Goal: Task Accomplishment & Management: Manage account settings

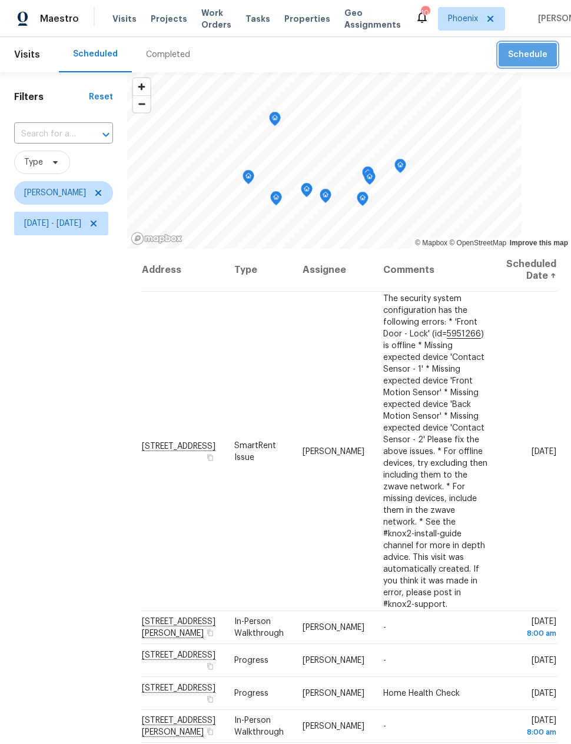
click at [528, 54] on span "Schedule" at bounding box center [527, 55] width 39 height 15
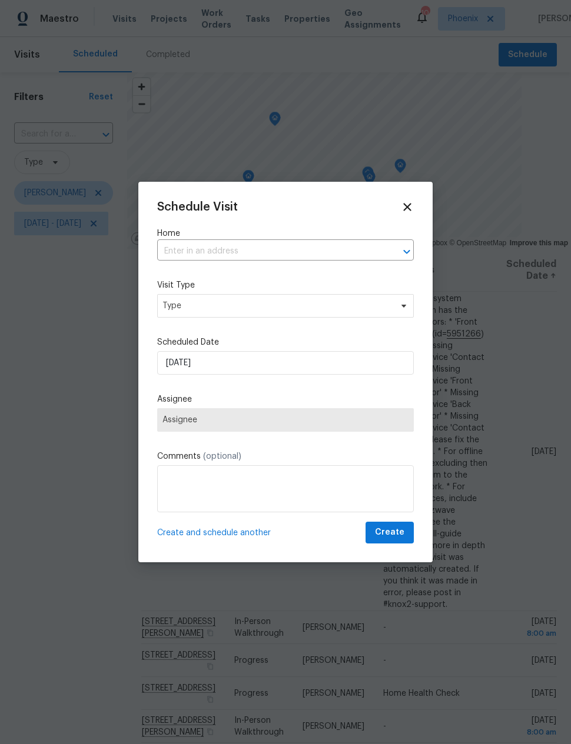
click at [255, 258] on input "text" at bounding box center [269, 251] width 224 height 18
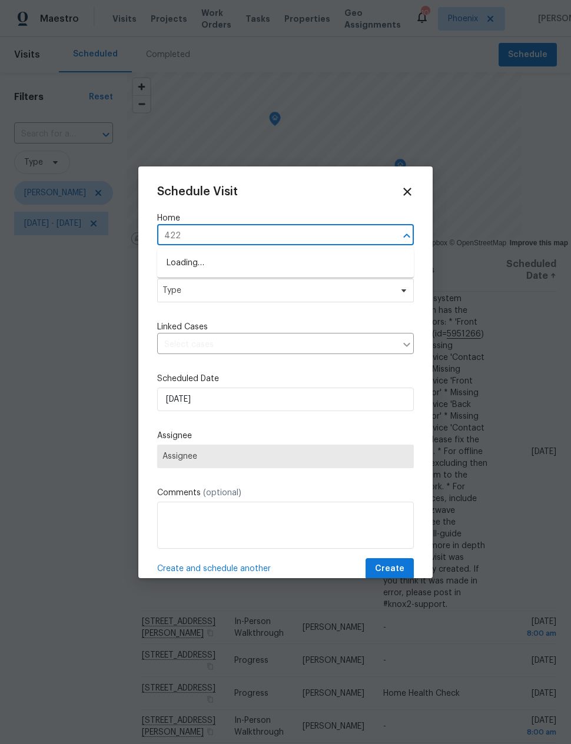
type input "4225"
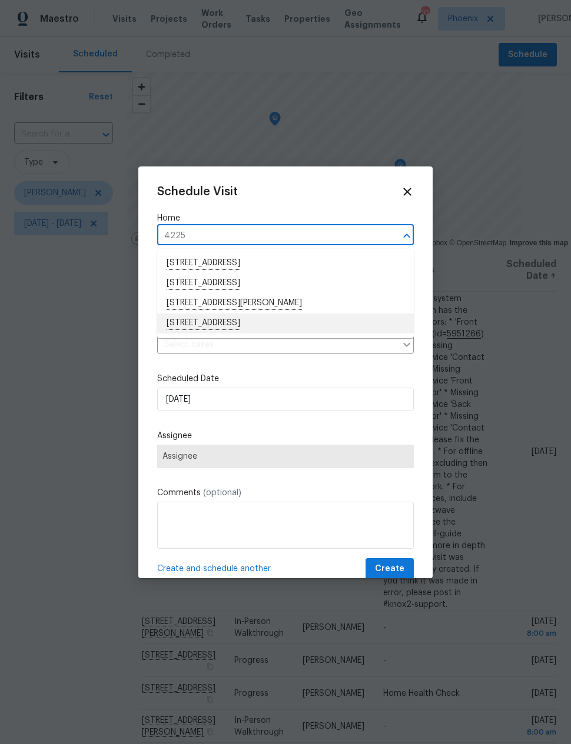
click at [291, 323] on li "[STREET_ADDRESS]" at bounding box center [285, 324] width 257 height 20
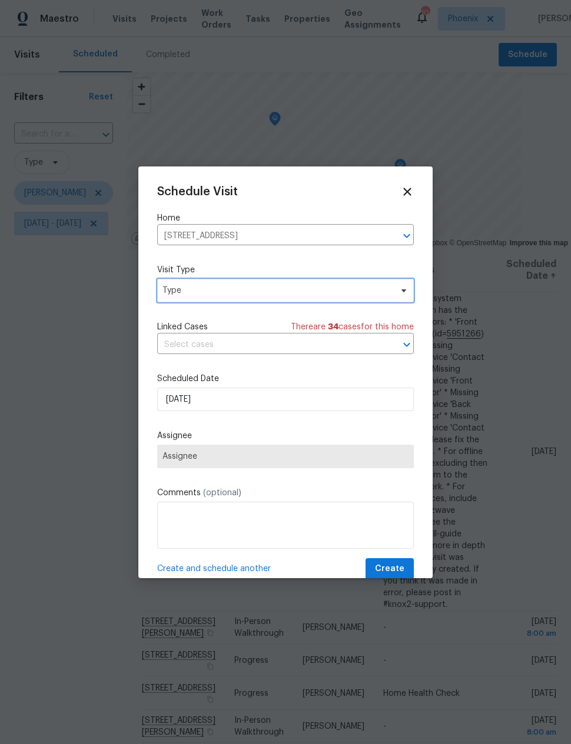
click at [311, 291] on span "Type" at bounding box center [276, 291] width 229 height 12
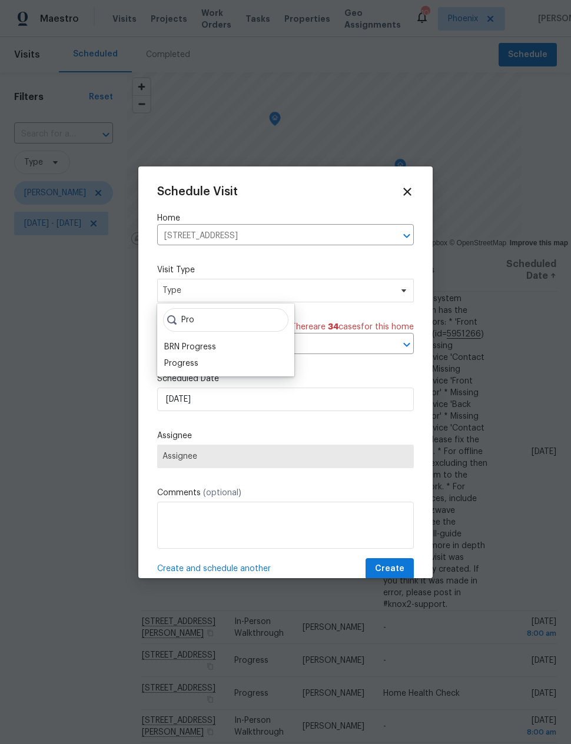
type input "Pro"
click at [211, 359] on div "Progress" at bounding box center [226, 363] width 130 height 16
click at [185, 363] on div "Progress" at bounding box center [181, 364] width 34 height 12
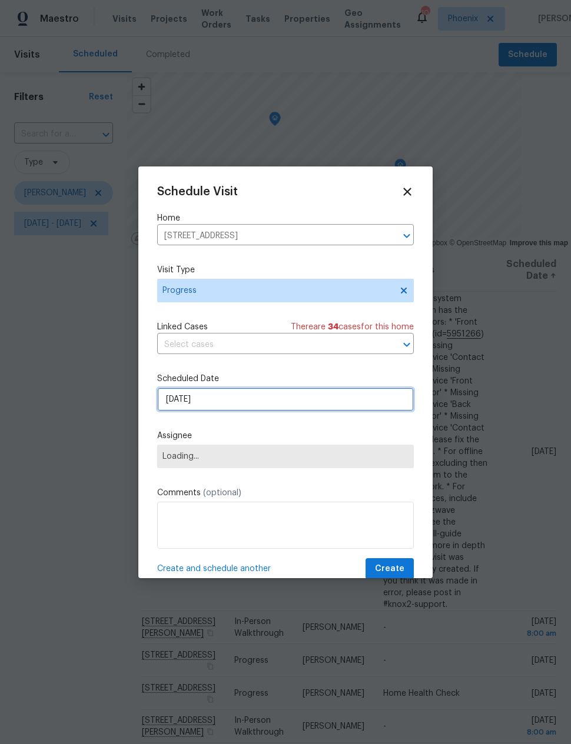
click at [250, 403] on input "[DATE]" at bounding box center [285, 400] width 257 height 24
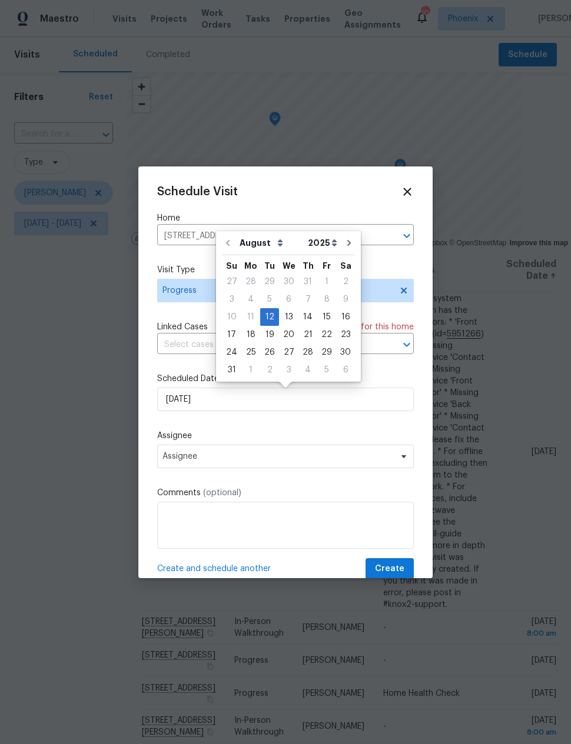
click at [281, 440] on label "Assignee" at bounding box center [285, 436] width 257 height 12
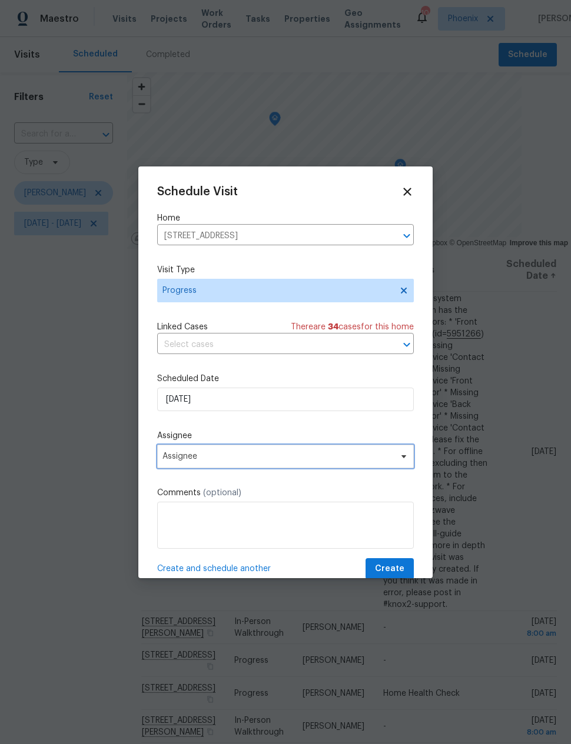
click at [255, 459] on span "Assignee" at bounding box center [277, 456] width 231 height 9
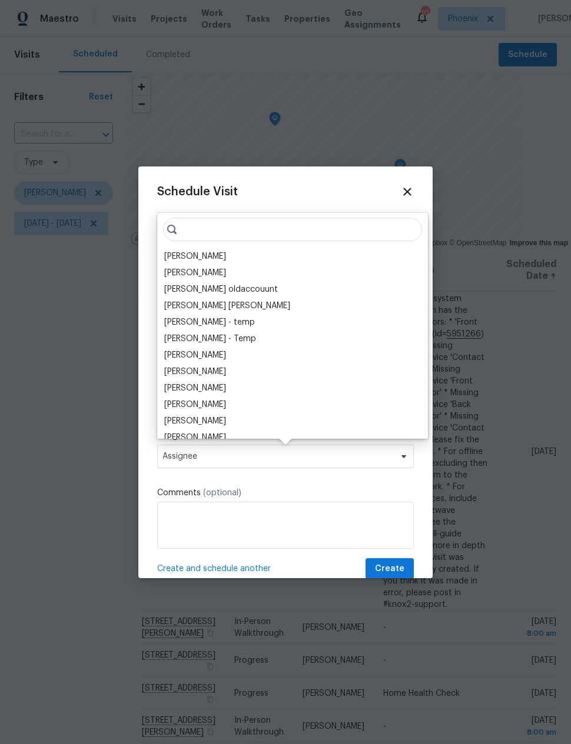
click at [200, 261] on div "[PERSON_NAME]" at bounding box center [195, 257] width 62 height 12
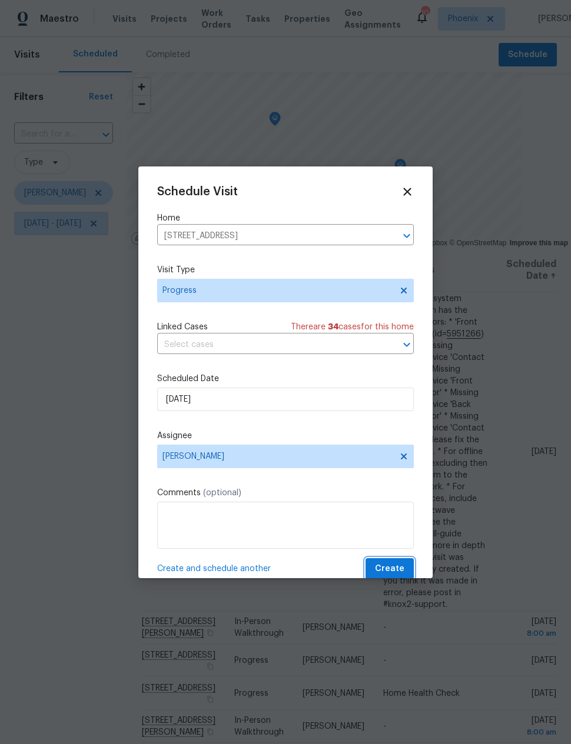
click at [395, 567] on span "Create" at bounding box center [389, 569] width 29 height 15
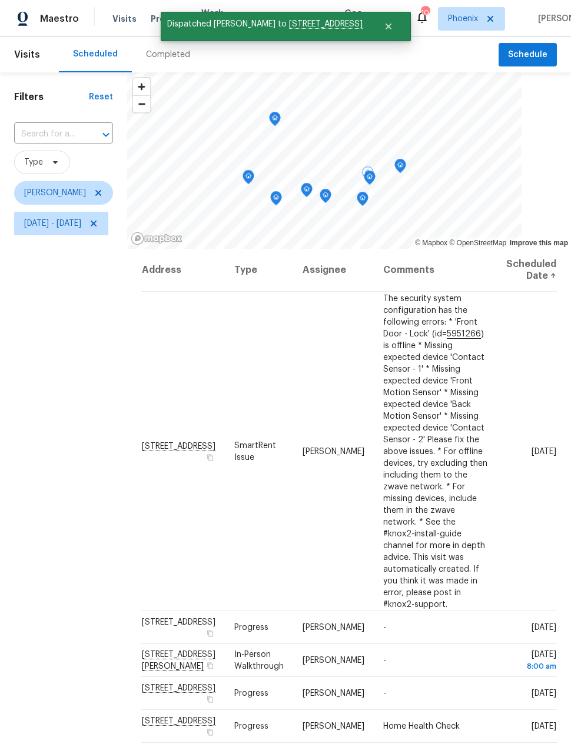
click at [0, 0] on icon at bounding box center [0, 0] width 0 height 0
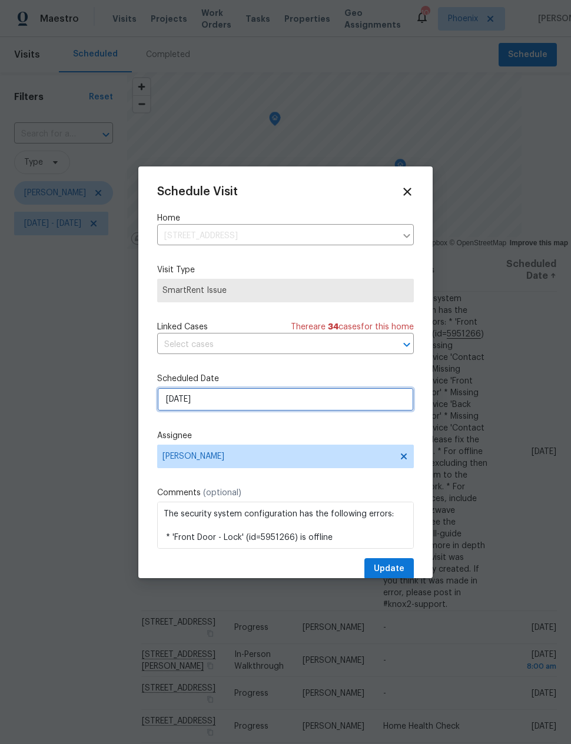
click at [245, 408] on input "[DATE]" at bounding box center [285, 400] width 257 height 24
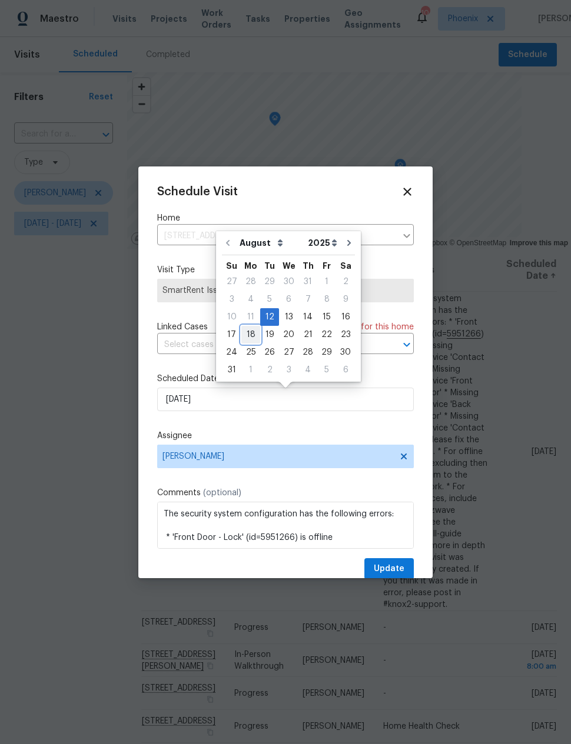
click at [247, 336] on div "18" at bounding box center [250, 335] width 19 height 16
type input "[DATE]"
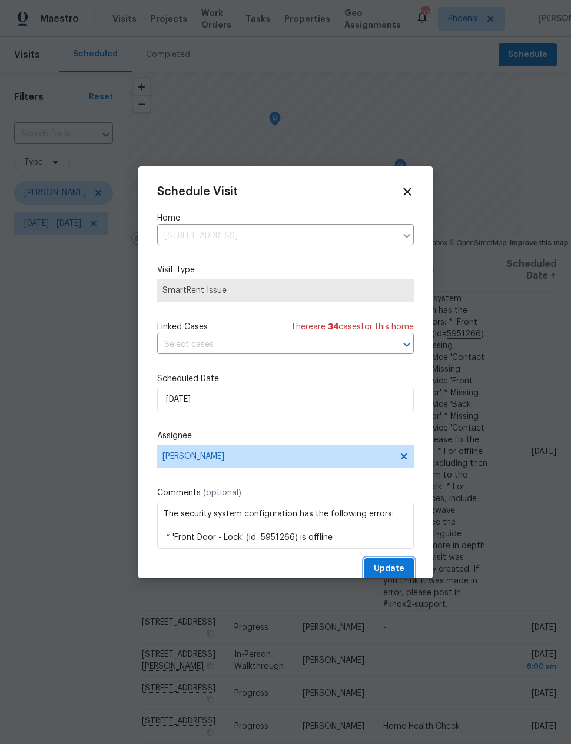
click at [393, 570] on span "Update" at bounding box center [389, 569] width 31 height 15
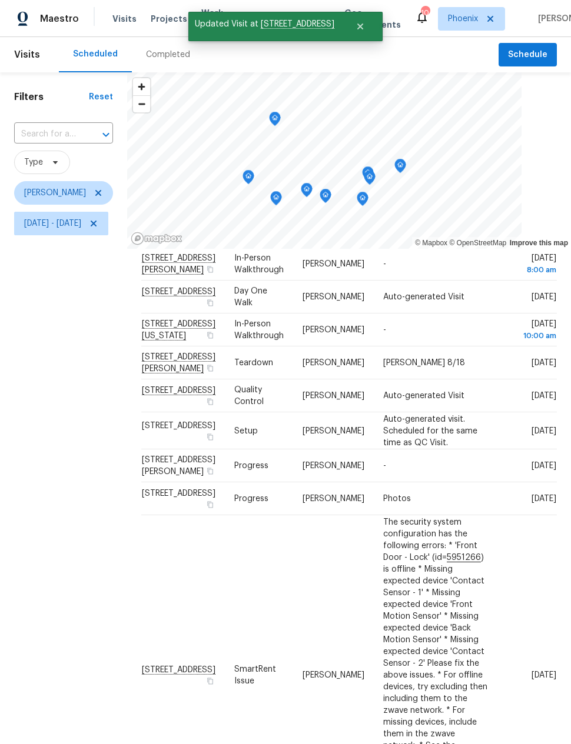
scroll to position [266, 0]
click at [78, 507] on div "Filters Reset ​ Type [PERSON_NAME] [DATE] - [DATE]" at bounding box center [63, 458] width 127 height 772
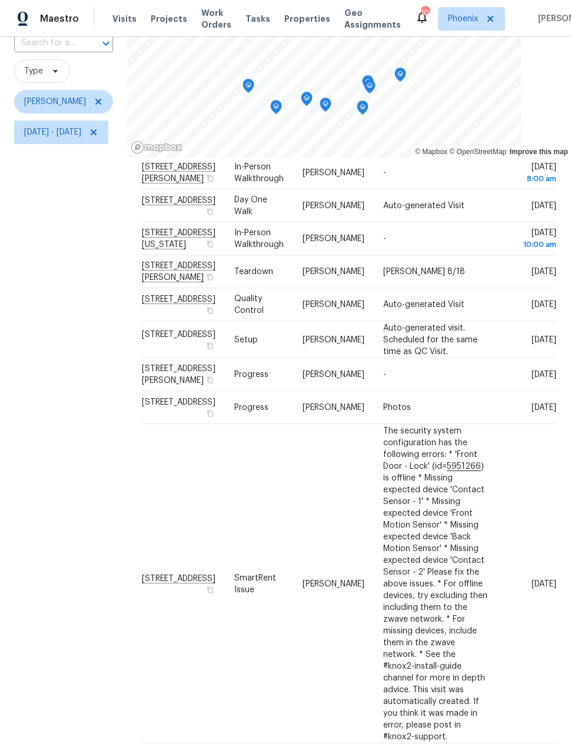
scroll to position [91, 0]
click at [0, 0] on icon at bounding box center [0, 0] width 0 height 0
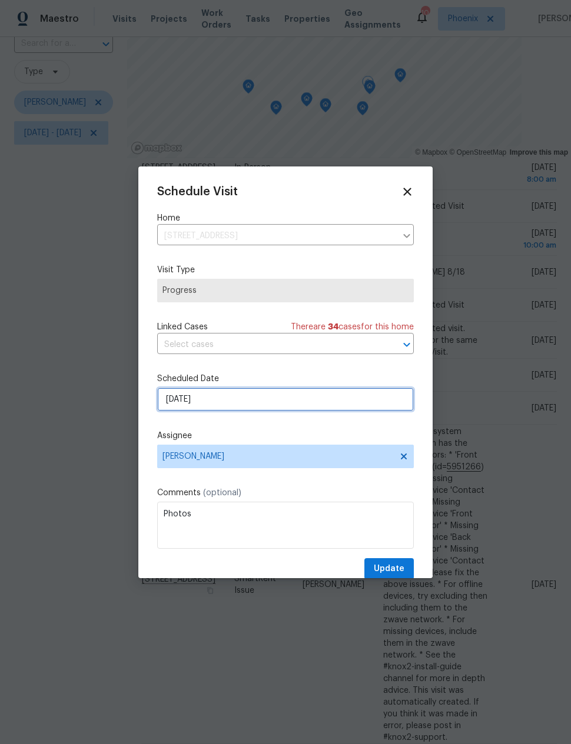
click at [300, 399] on input "[DATE]" at bounding box center [285, 400] width 257 height 24
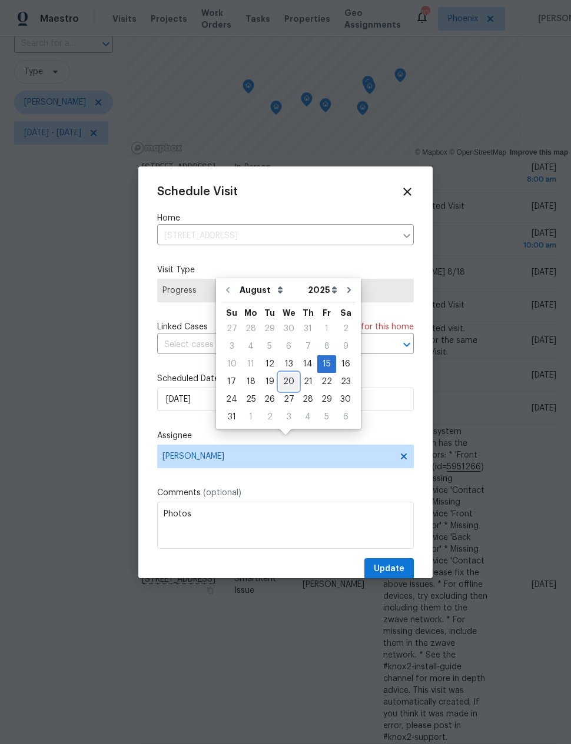
click at [285, 374] on div "20" at bounding box center [288, 382] width 19 height 16
type input "[DATE]"
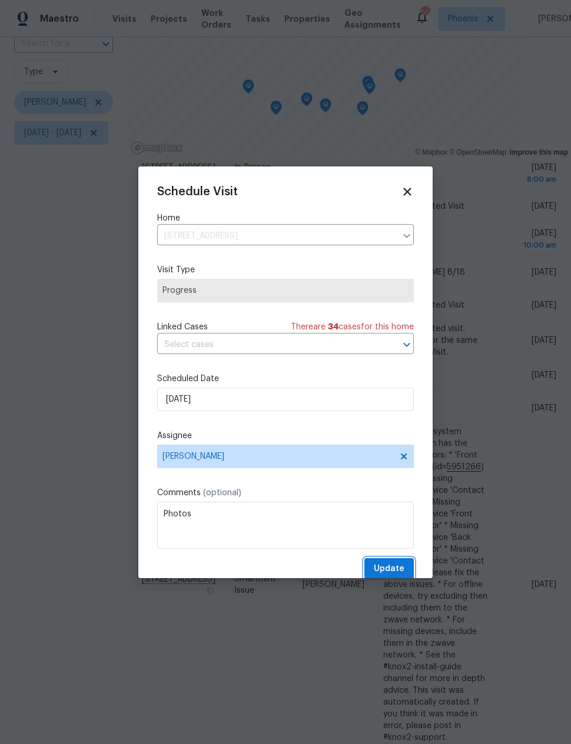
click at [390, 571] on span "Update" at bounding box center [389, 569] width 31 height 15
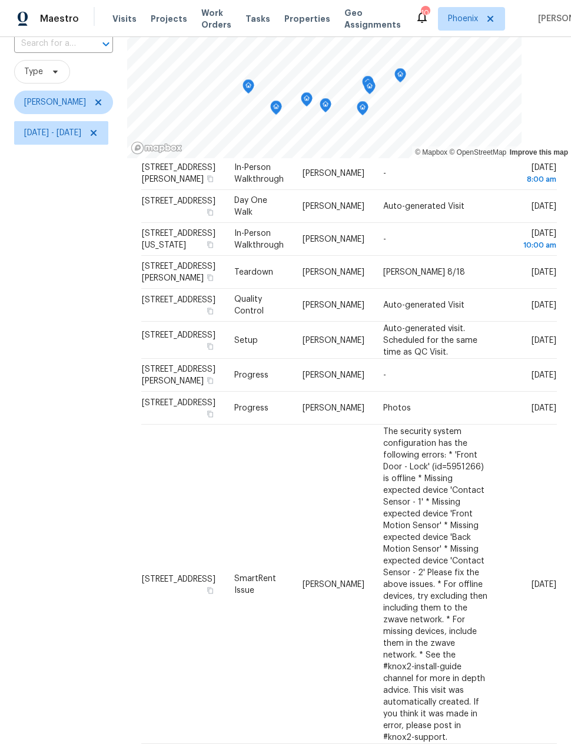
scroll to position [229, 0]
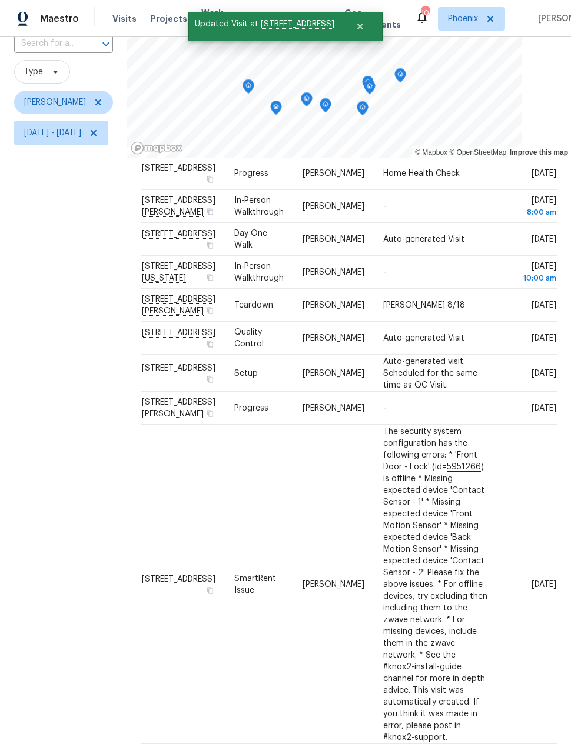
click at [77, 464] on div "Filters Reset ​ Type [PERSON_NAME] [DATE] - [DATE]" at bounding box center [63, 368] width 127 height 772
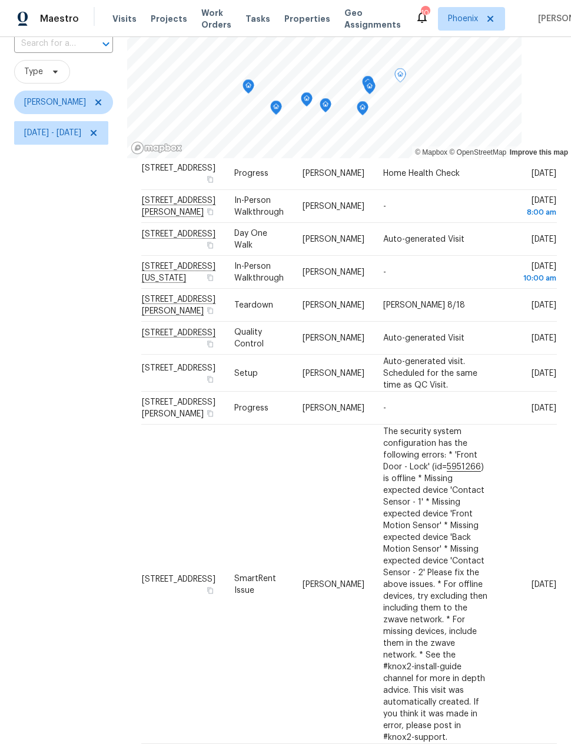
click at [0, 0] on icon at bounding box center [0, 0] width 0 height 0
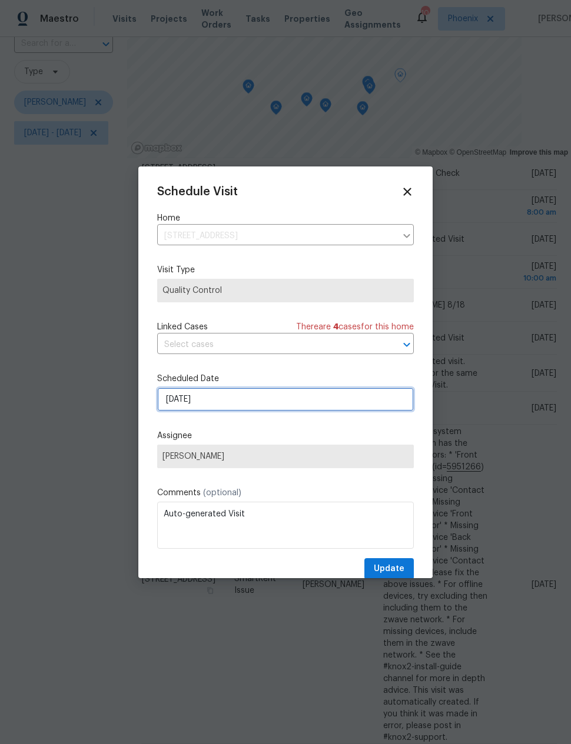
click at [285, 398] on input "[DATE]" at bounding box center [285, 400] width 257 height 24
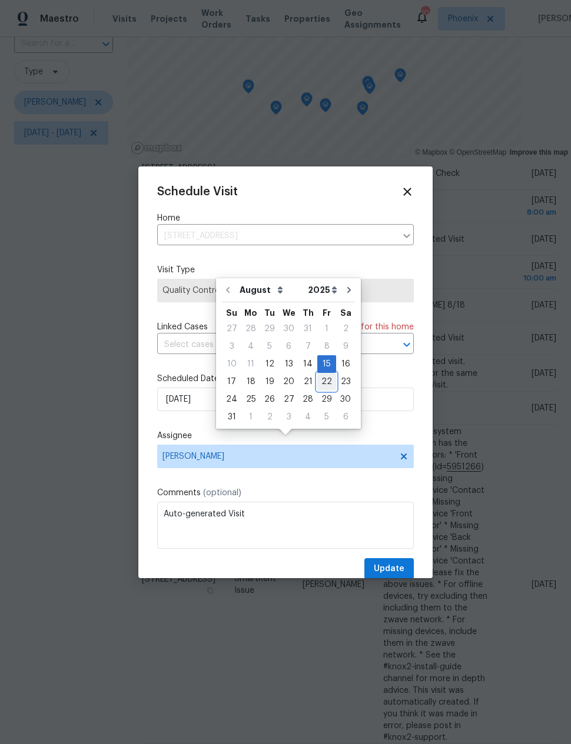
click at [318, 374] on div "22" at bounding box center [326, 382] width 19 height 16
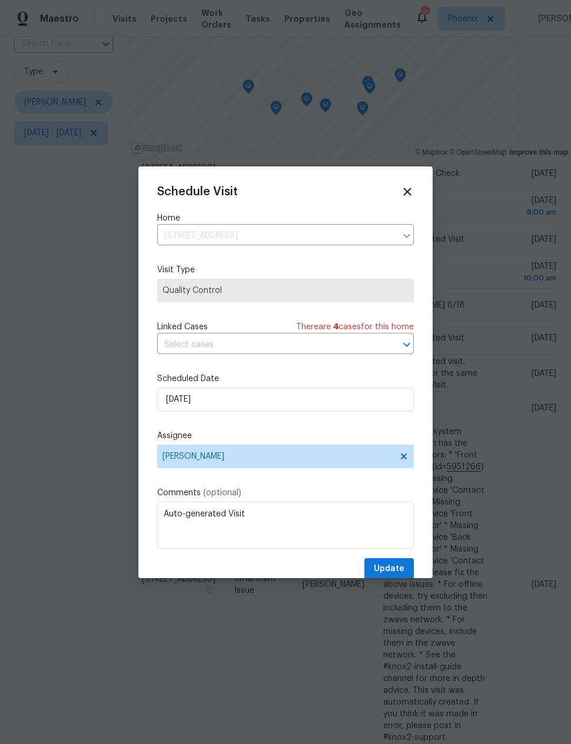
type input "[DATE]"
click at [402, 577] on span "Update" at bounding box center [389, 569] width 31 height 15
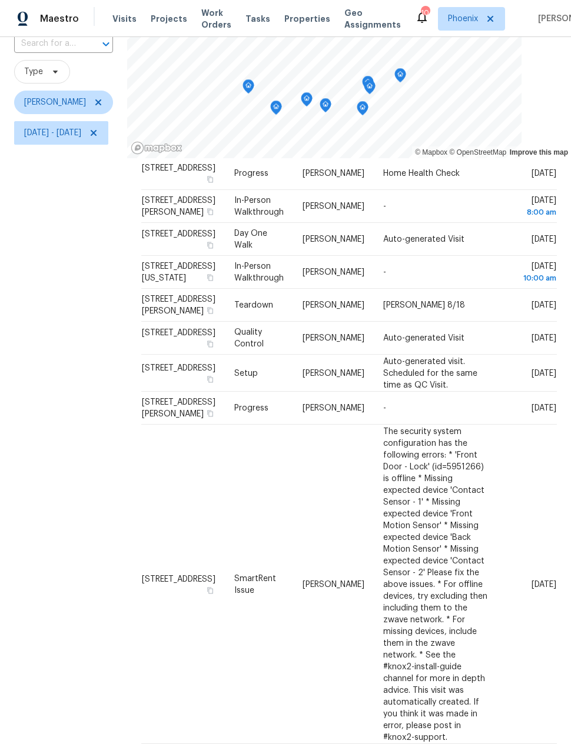
scroll to position [192, 0]
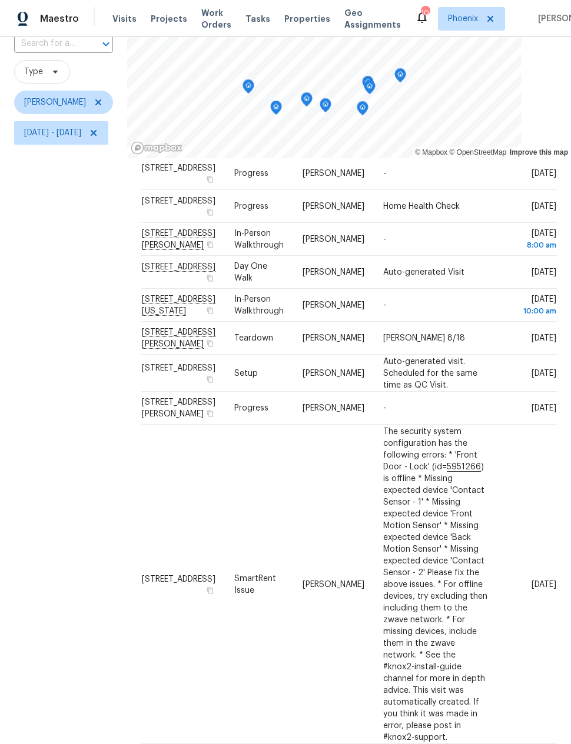
click at [95, 460] on div "Filters Reset ​ Type [PERSON_NAME] [DATE] - [DATE]" at bounding box center [63, 368] width 127 height 772
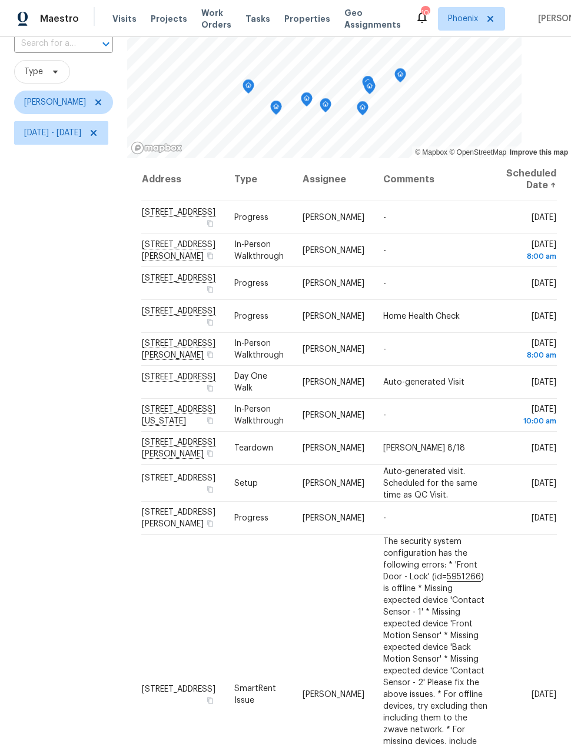
scroll to position [0, 0]
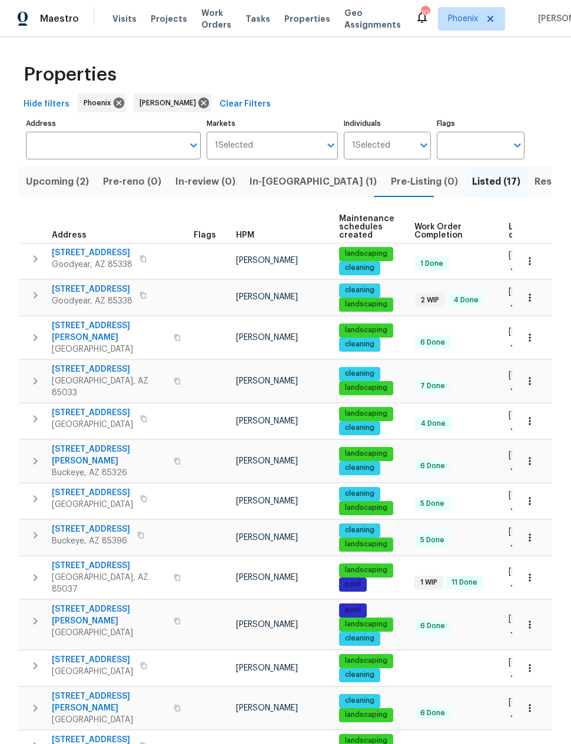
click at [270, 180] on span "In-reno (1)" at bounding box center [313, 182] width 127 height 16
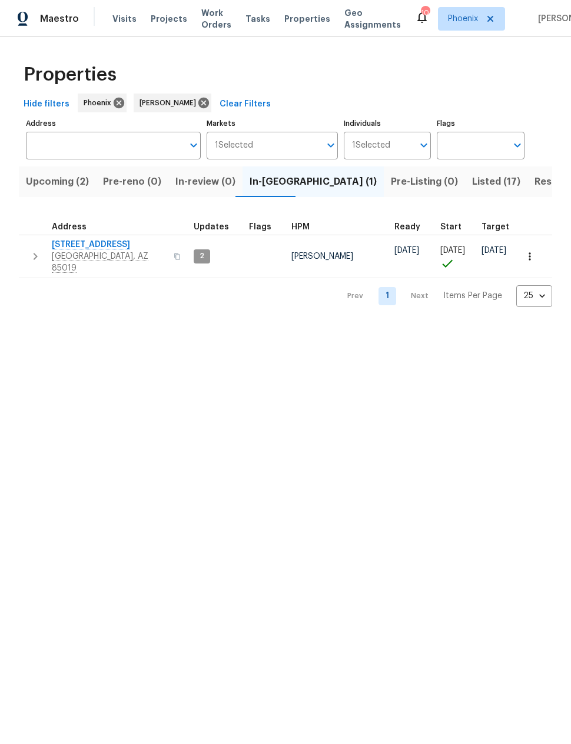
click at [94, 246] on span "[STREET_ADDRESS]" at bounding box center [109, 245] width 115 height 12
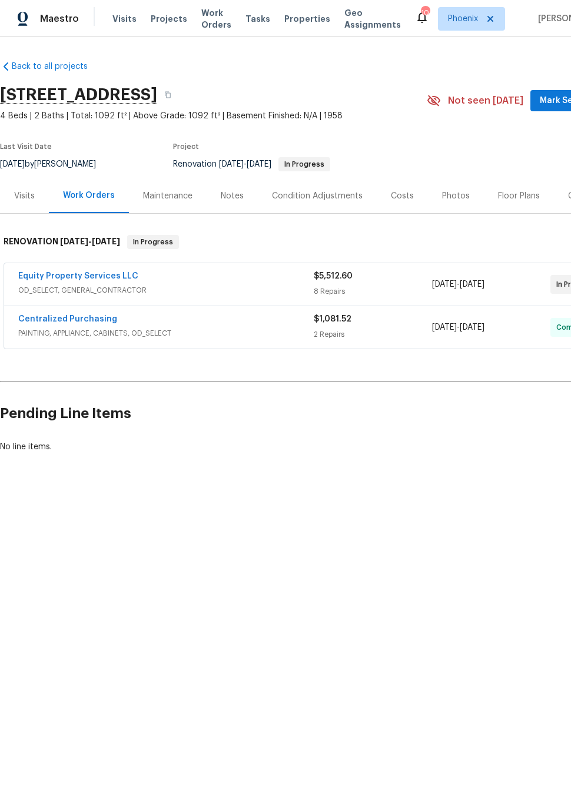
click at [117, 278] on link "Equity Property Services LLC" at bounding box center [78, 276] width 120 height 8
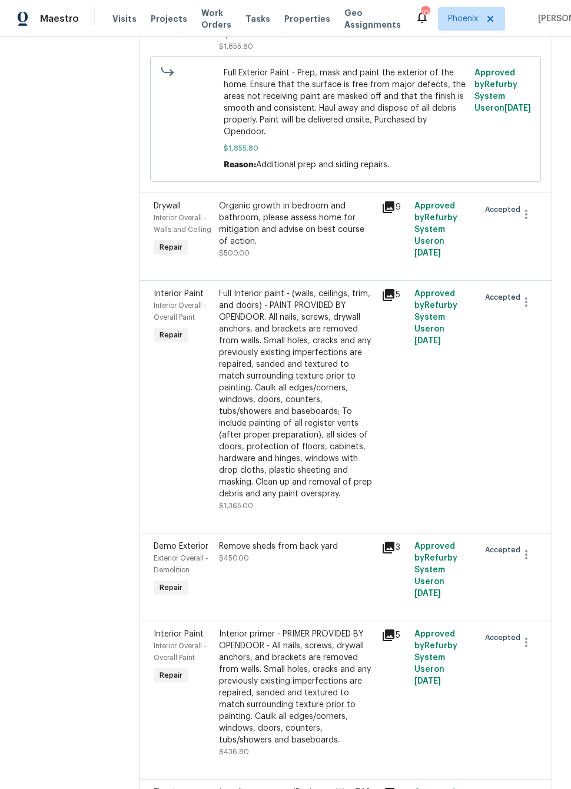
scroll to position [340, 0]
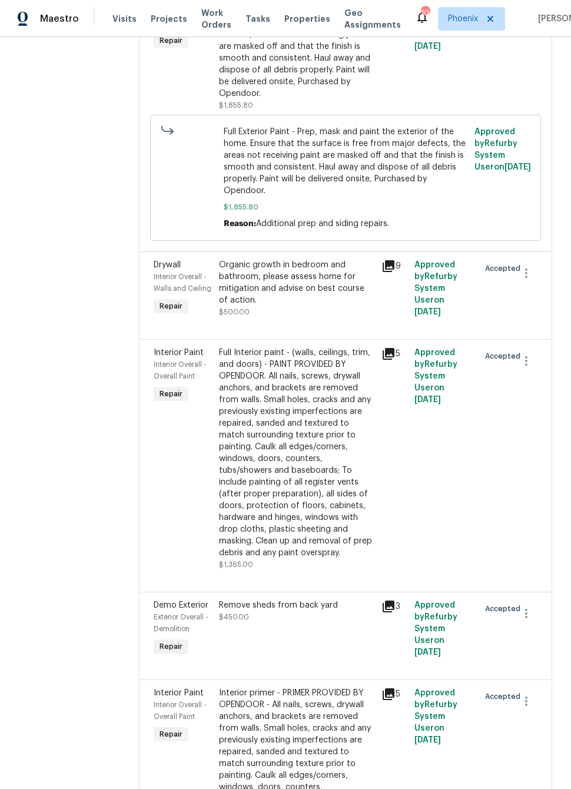
click at [383, 260] on icon at bounding box center [389, 266] width 12 height 12
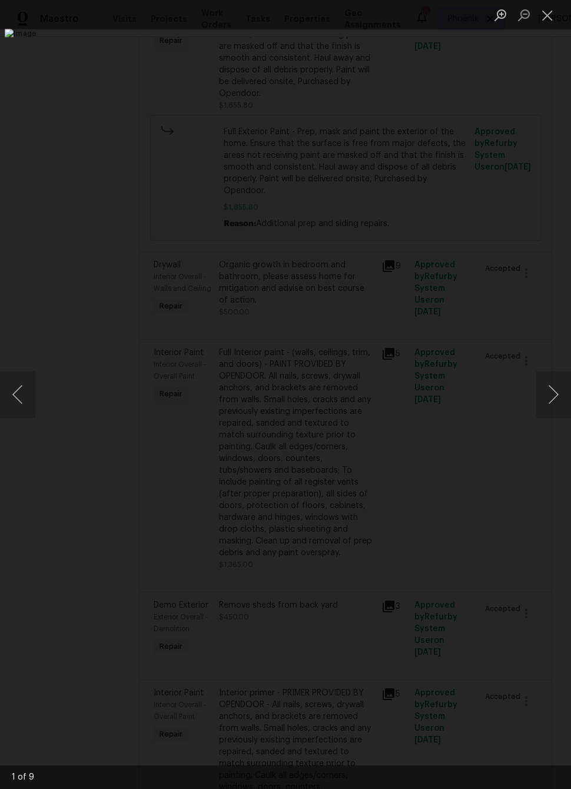
click at [553, 388] on button "Next image" at bounding box center [553, 394] width 35 height 47
click at [549, 389] on button "Next image" at bounding box center [553, 394] width 35 height 47
click at [547, 388] on button "Next image" at bounding box center [553, 394] width 35 height 47
click at [552, 388] on button "Next image" at bounding box center [553, 394] width 35 height 47
click at [551, 387] on button "Next image" at bounding box center [553, 394] width 35 height 47
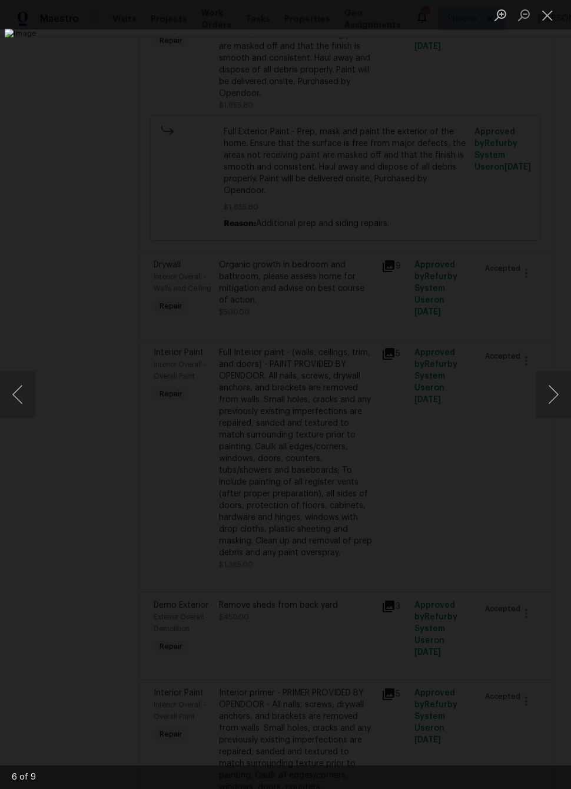
click at [552, 387] on button "Next image" at bounding box center [553, 394] width 35 height 47
click at [550, 384] on button "Next image" at bounding box center [553, 394] width 35 height 47
click at [547, 382] on button "Next image" at bounding box center [553, 394] width 35 height 47
click at [544, 386] on button "Next image" at bounding box center [553, 394] width 35 height 47
click at [553, 384] on button "Next image" at bounding box center [553, 394] width 35 height 47
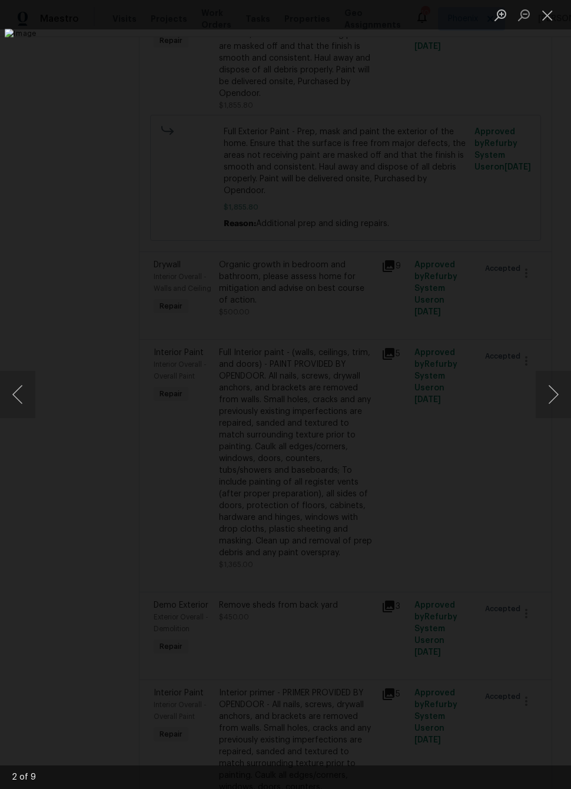
click at [551, 385] on button "Next image" at bounding box center [553, 394] width 35 height 47
click at [556, 385] on button "Next image" at bounding box center [553, 394] width 35 height 47
click at [551, 391] on button "Next image" at bounding box center [553, 394] width 35 height 47
click at [554, 393] on button "Next image" at bounding box center [553, 394] width 35 height 47
click at [546, 400] on button "Next image" at bounding box center [553, 394] width 35 height 47
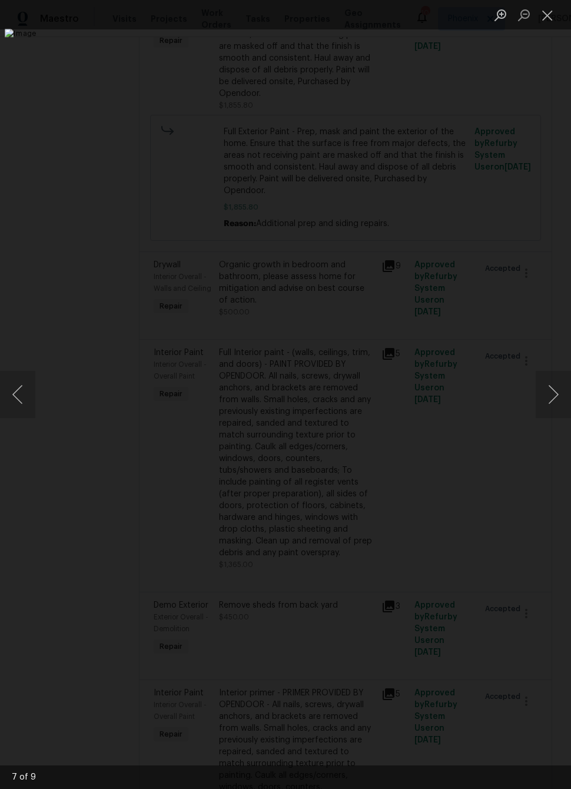
click at [447, 660] on div "Lightbox" at bounding box center [285, 394] width 571 height 789
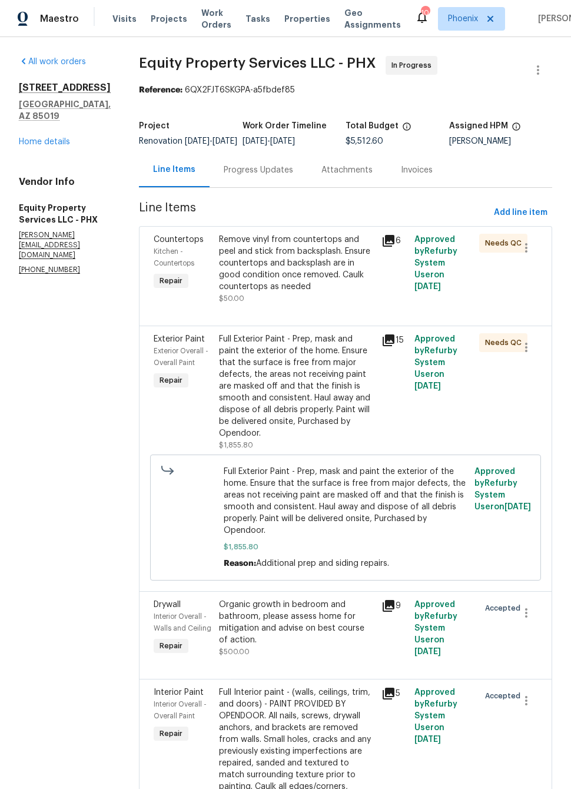
scroll to position [0, 0]
click at [42, 146] on link "Home details" at bounding box center [44, 142] width 51 height 8
